Goal: Task Accomplishment & Management: Manage account settings

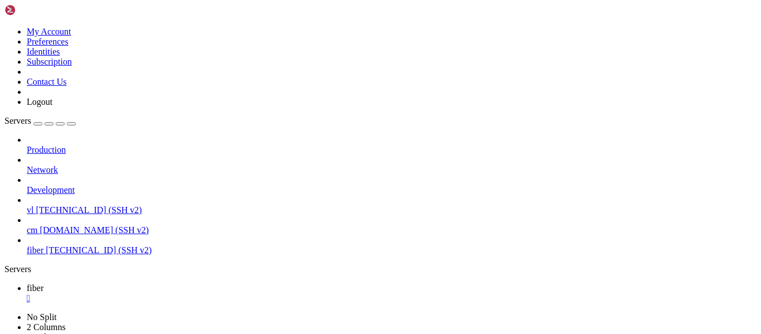
click at [134, 10] on div "My Account Preferences Identities Subscription Contact Us Logout" at bounding box center [380, 55] width 752 height 103
click at [4, 27] on icon at bounding box center [4, 27] width 0 height 0
click at [69, 46] on link "Preferences" at bounding box center [48, 41] width 42 height 9
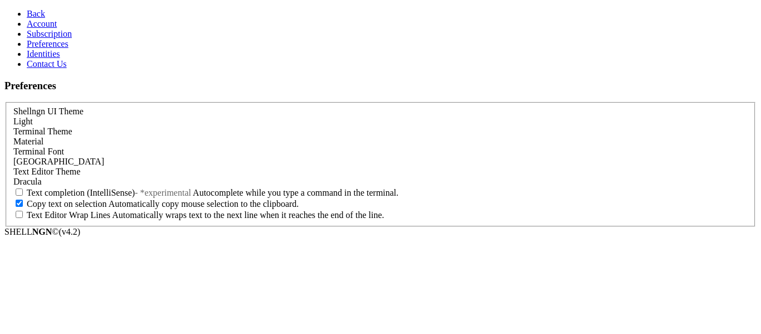
click at [341, 116] on div "Light" at bounding box center [380, 121] width 735 height 10
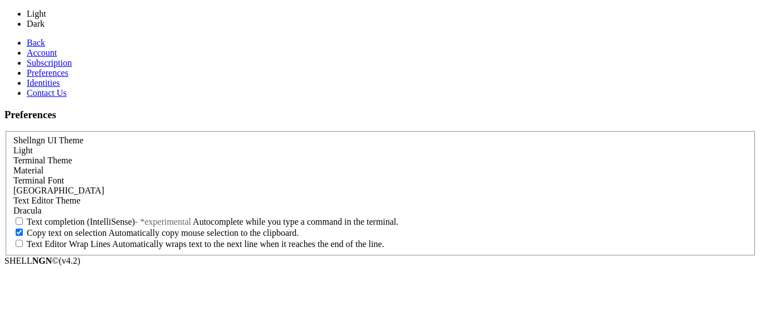
click at [266, 166] on div "Material" at bounding box center [380, 171] width 735 height 10
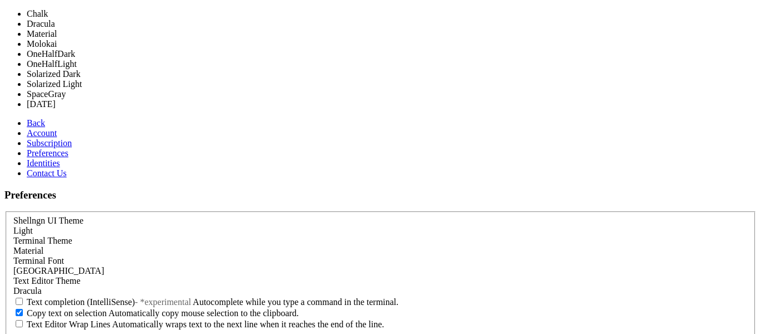
click at [295, 226] on div "Light" at bounding box center [380, 231] width 735 height 10
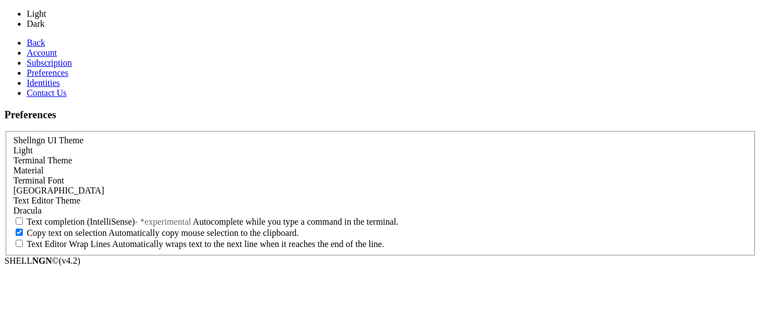
click at [489, 155] on div "Terminal Theme Material" at bounding box center [380, 165] width 735 height 20
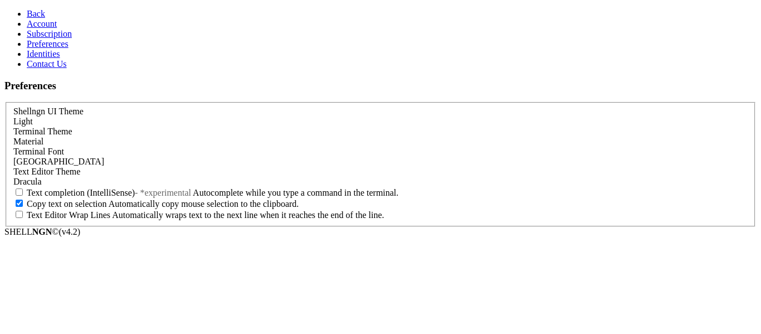
click at [294, 116] on div "Light" at bounding box center [380, 121] width 735 height 10
click at [27, 9] on span "Back" at bounding box center [36, 13] width 18 height 9
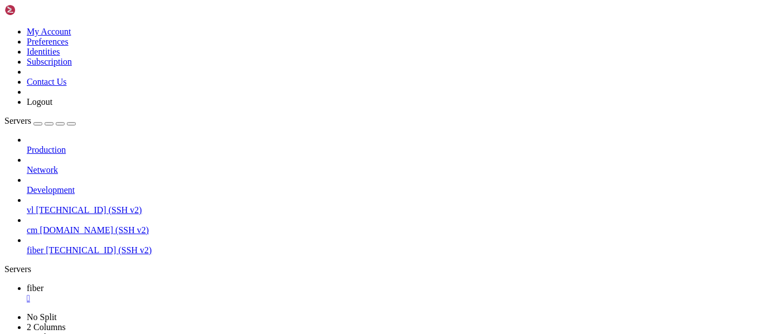
click at [4, 27] on icon at bounding box center [4, 27] width 0 height 0
click at [69, 46] on link "Preferences" at bounding box center [48, 41] width 42 height 9
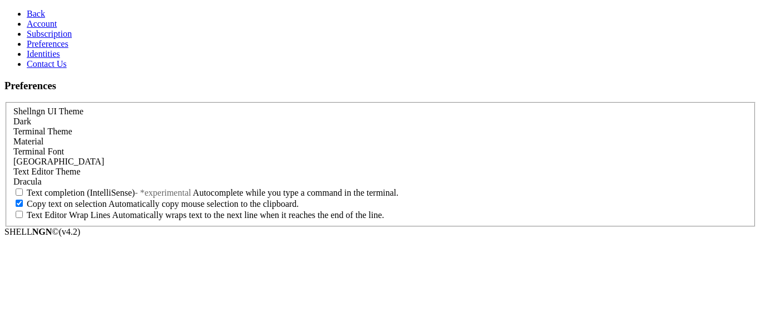
click at [204, 137] on div "Material" at bounding box center [380, 142] width 735 height 10
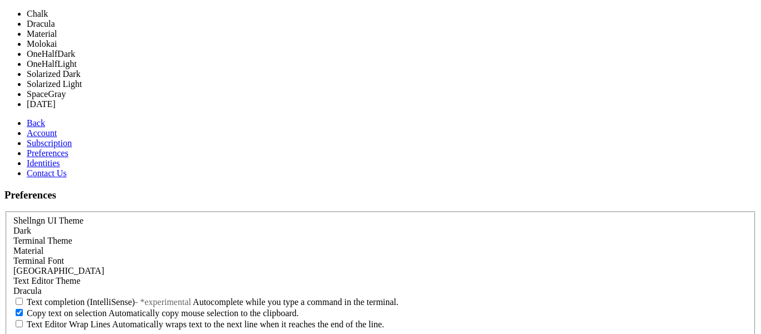
click at [171, 246] on div "Material" at bounding box center [380, 251] width 735 height 10
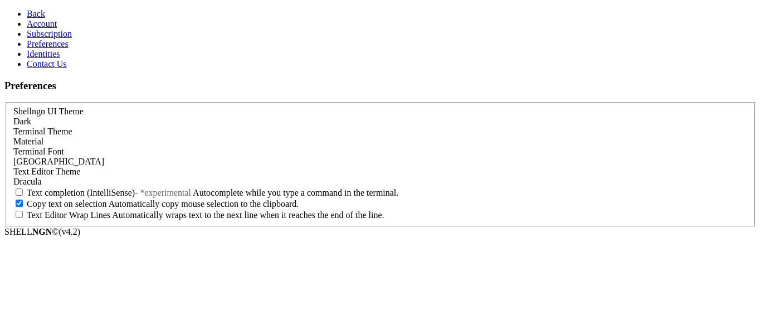
scroll to position [58, 0]
click at [164, 177] on div "Dracula" at bounding box center [380, 182] width 735 height 10
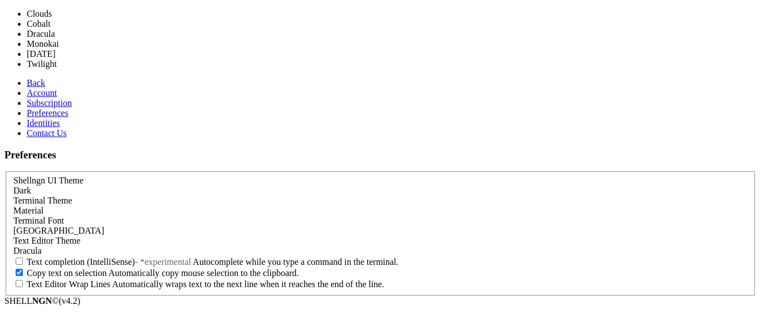
click at [148, 246] on div "Dracula" at bounding box center [380, 251] width 735 height 10
